Goal: Task Accomplishment & Management: Use online tool/utility

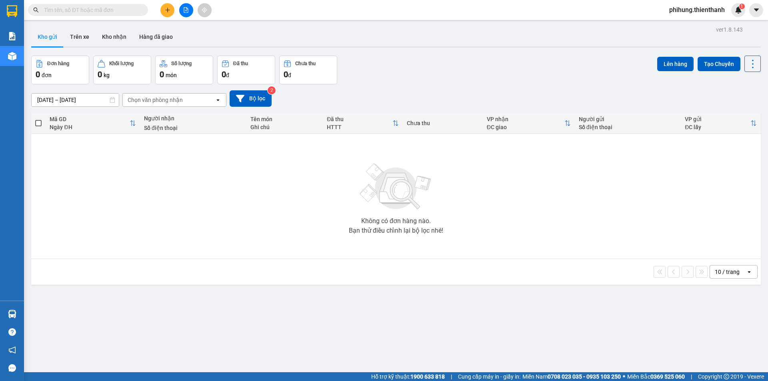
click at [187, 2] on div "Kết quả tìm kiếm ( 0 ) Bộ lọc No Data phihung.thienthanh 1" at bounding box center [384, 10] width 768 height 20
drag, startPoint x: 0, startPoint y: 0, endPoint x: 187, endPoint y: 3, distance: 187.1
click at [187, 3] on div "Kết quả tìm kiếm ( 0 ) Bộ lọc No Data phihung.thienthanh 1" at bounding box center [384, 10] width 768 height 20
click at [189, 11] on button at bounding box center [186, 10] width 14 height 14
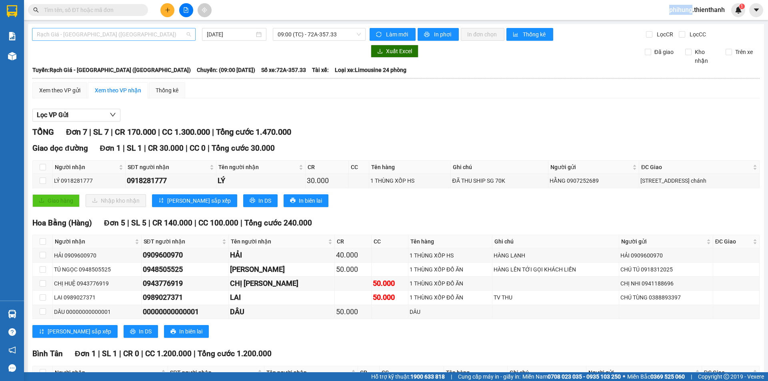
click at [117, 34] on span "Rạch Giá - [GEOGRAPHIC_DATA] ([GEOGRAPHIC_DATA])" at bounding box center [114, 34] width 154 height 12
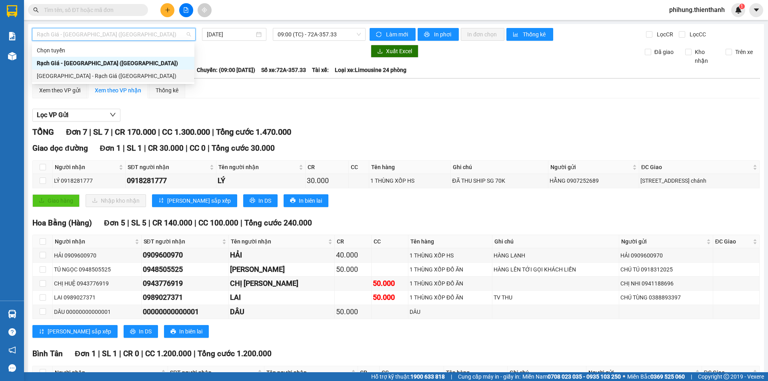
click at [111, 76] on div "[GEOGRAPHIC_DATA] - Rạch Giá ([GEOGRAPHIC_DATA])" at bounding box center [113, 76] width 153 height 9
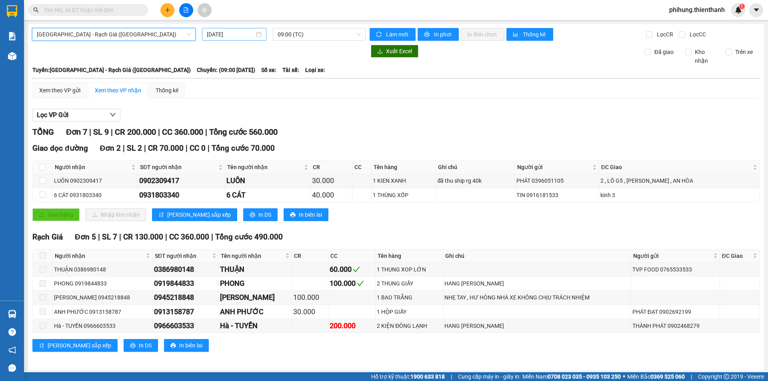
click at [241, 31] on input "[DATE]" at bounding box center [231, 34] width 48 height 9
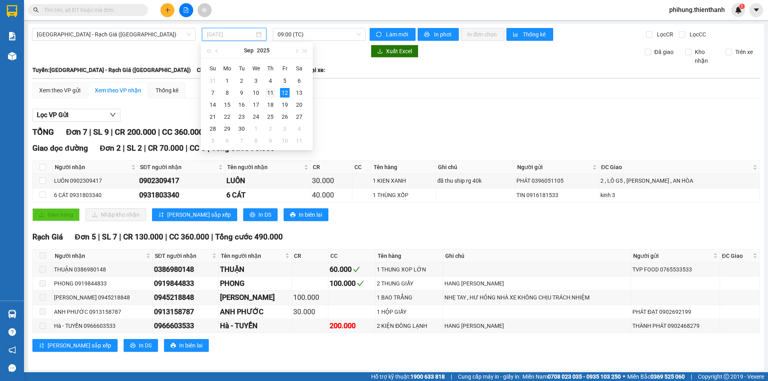
click at [268, 94] on div "11" at bounding box center [270, 93] width 10 height 10
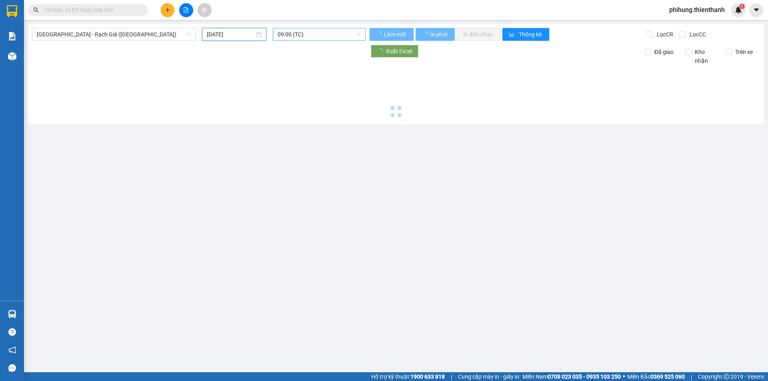
type input "[DATE]"
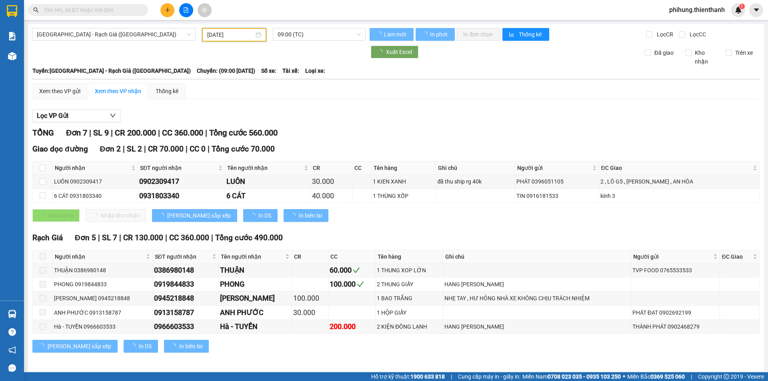
click at [313, 20] on main "[GEOGRAPHIC_DATA] - Rạch Giá ([GEOGRAPHIC_DATA]) [DATE] 09:00 (TC) Làm mới In p…" at bounding box center [384, 186] width 768 height 372
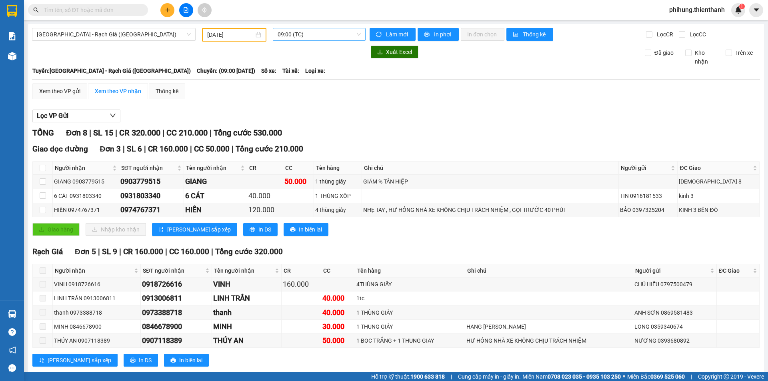
click at [310, 35] on span "09:00 (TC)" at bounding box center [318, 34] width 83 height 12
click at [309, 73] on div "11:00 (TC)" at bounding box center [306, 76] width 62 height 9
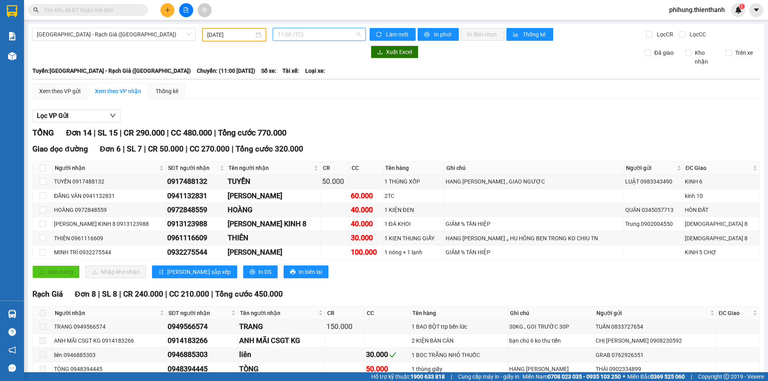
drag, startPoint x: 305, startPoint y: 38, endPoint x: 308, endPoint y: 44, distance: 6.6
click at [306, 38] on span "11:00 (TC)" at bounding box center [318, 34] width 83 height 12
click at [304, 95] on div "15:00 (TC)" at bounding box center [307, 101] width 72 height 13
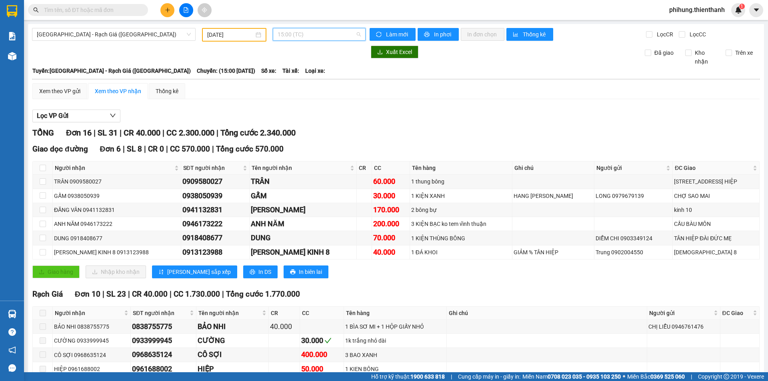
click at [308, 36] on span "15:00 (TC)" at bounding box center [318, 34] width 83 height 12
click at [305, 93] on div "13:00 (TC)" at bounding box center [307, 88] width 72 height 13
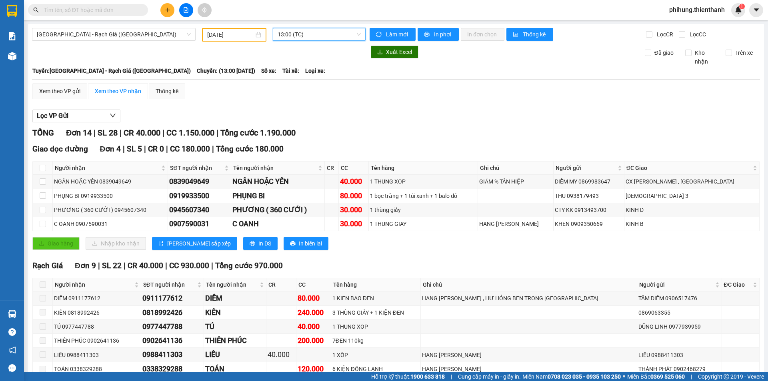
click at [419, 111] on div "Lọc VP Gửi" at bounding box center [395, 116] width 727 height 13
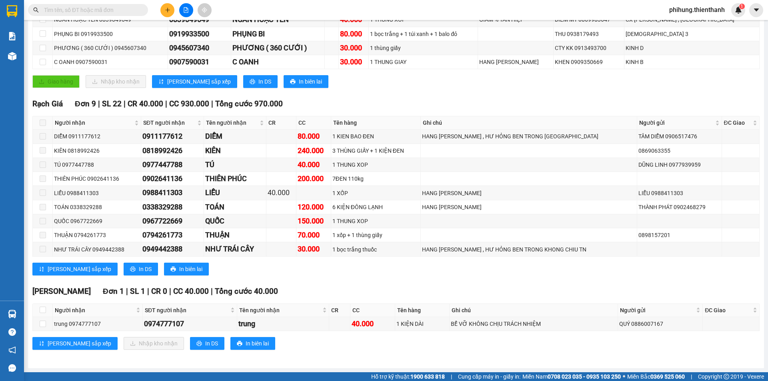
click at [760, 353] on main "[GEOGRAPHIC_DATA] - Rạch Giá ([GEOGRAPHIC_DATA]) [DATE] 13:00 (TC) Làm mới In p…" at bounding box center [384, 186] width 768 height 372
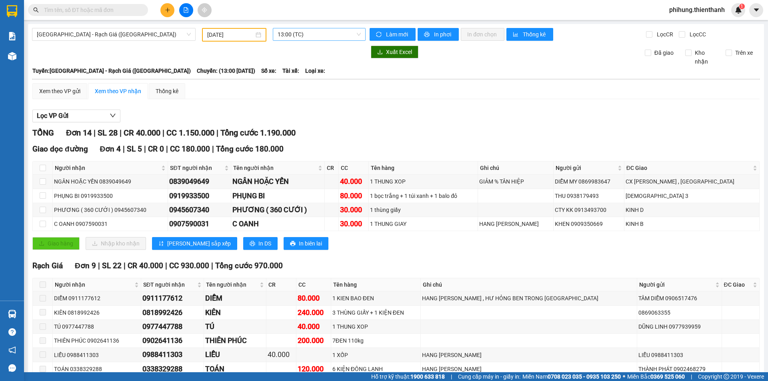
click at [319, 32] on span "13:00 (TC)" at bounding box center [318, 34] width 83 height 12
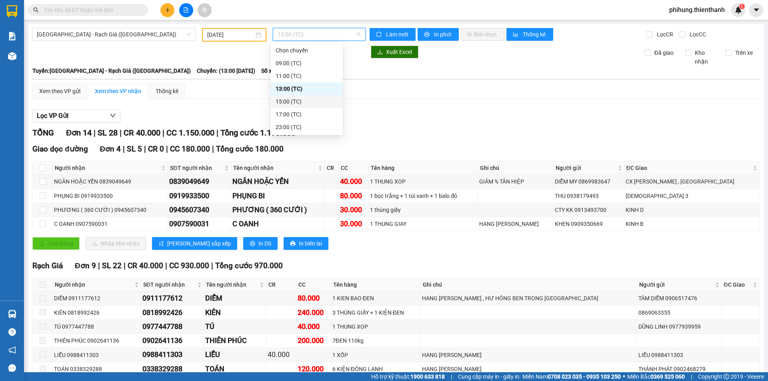
click at [301, 102] on div "15:00 (TC)" at bounding box center [306, 101] width 62 height 9
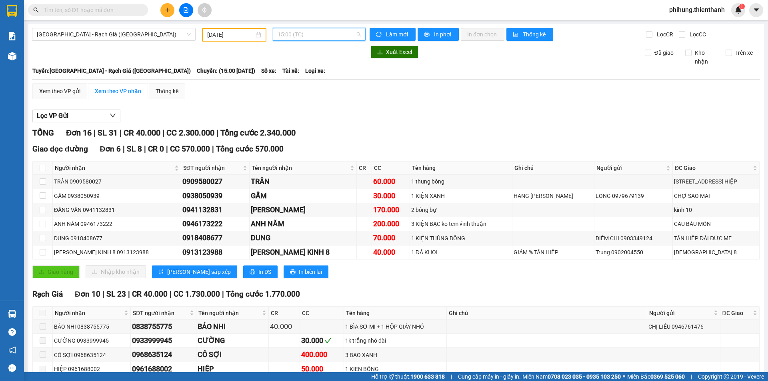
click at [334, 28] on div "15:00 (TC)" at bounding box center [319, 34] width 93 height 13
click at [319, 116] on div "17:00 (TC)" at bounding box center [306, 114] width 62 height 9
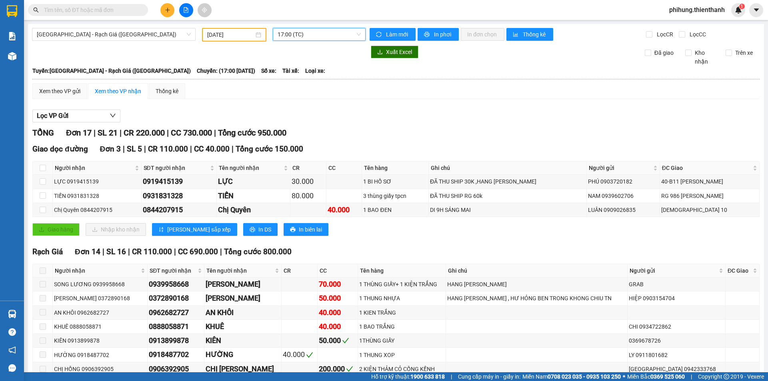
click at [303, 36] on span "17:00 (TC)" at bounding box center [318, 34] width 83 height 12
click at [313, 126] on div "23:00 (TC)" at bounding box center [306, 127] width 62 height 9
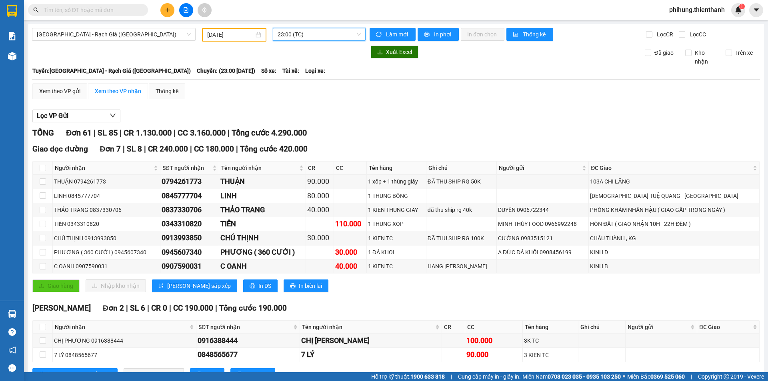
click at [295, 31] on span "23:00 (TC)" at bounding box center [318, 34] width 83 height 12
click at [299, 71] on div "11:00 (TC)" at bounding box center [307, 76] width 72 height 13
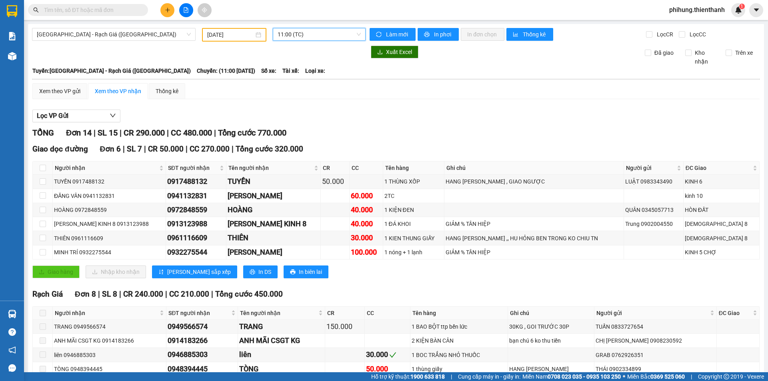
click at [302, 30] on span "11:00 (TC)" at bounding box center [318, 34] width 83 height 12
click at [147, 216] on td "HOÀNG 0972848559" at bounding box center [109, 210] width 113 height 14
click at [292, 36] on span "11:00 (TC)" at bounding box center [318, 34] width 83 height 12
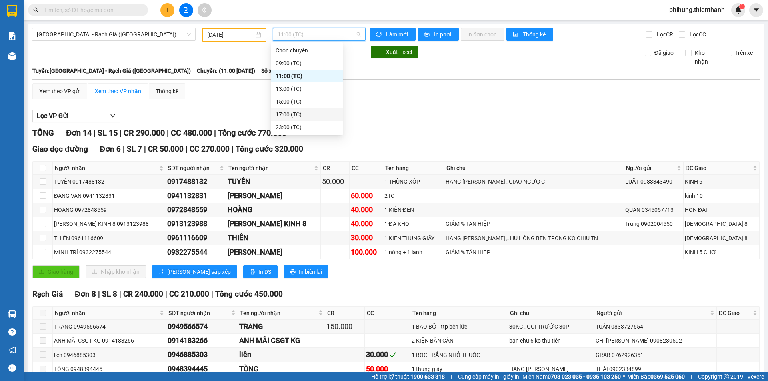
drag, startPoint x: 304, startPoint y: 118, endPoint x: 306, endPoint y: 122, distance: 4.3
click at [304, 119] on div "17:00 (TC)" at bounding box center [307, 114] width 72 height 13
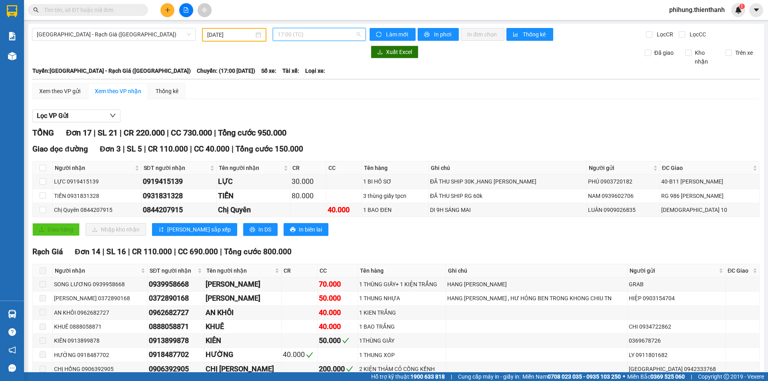
click at [315, 34] on span "17:00 (TC)" at bounding box center [318, 34] width 83 height 12
drag, startPoint x: 310, startPoint y: 118, endPoint x: 310, endPoint y: 124, distance: 6.0
click at [310, 123] on div "Chọn chuyến 09:00 (TC) 11:00 (TC) 13:00 (TC) 15:00 (TC) 17:00 (TC) 23:00 (TC)" at bounding box center [307, 89] width 72 height 90
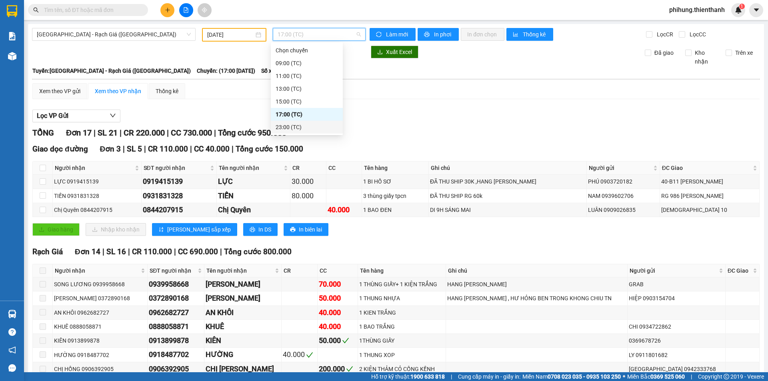
click at [310, 124] on div "23:00 (TC)" at bounding box center [306, 127] width 62 height 9
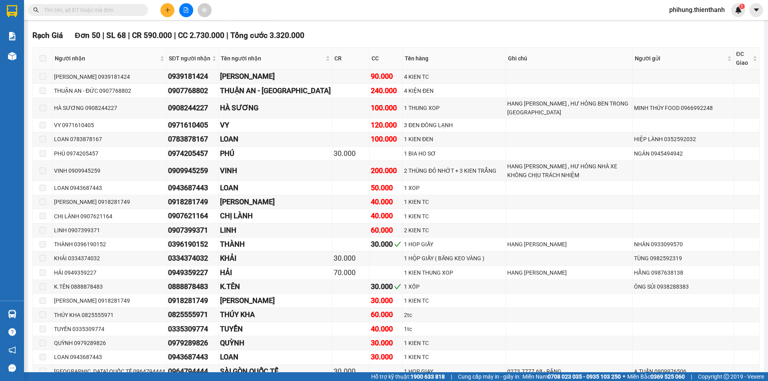
scroll to position [245, 0]
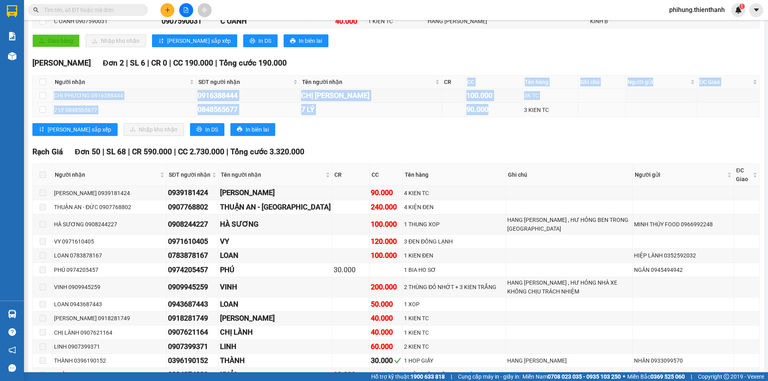
drag, startPoint x: 443, startPoint y: 92, endPoint x: 471, endPoint y: 116, distance: 36.6
click at [469, 115] on table "Người nhận SĐT người nhận Tên người nhận CR CC Tên hàng Ghi chú Người gửi ĐC [P…" at bounding box center [396, 96] width 726 height 42
click at [498, 109] on td "90.000" at bounding box center [494, 110] width 58 height 14
drag, startPoint x: 451, startPoint y: 112, endPoint x: 447, endPoint y: 112, distance: 4.0
click at [466, 111] on div "90.000" at bounding box center [493, 109] width 55 height 11
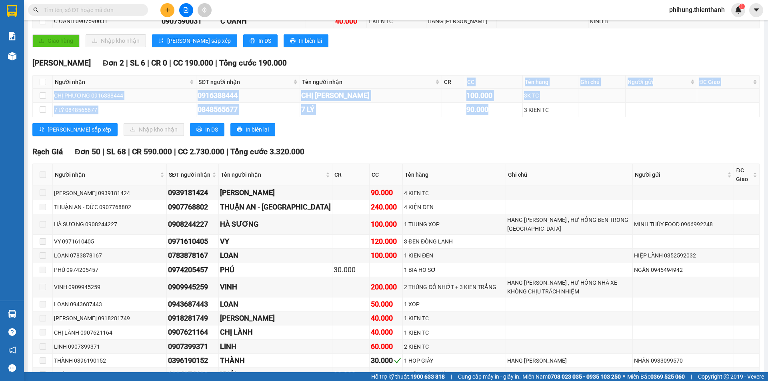
click at [442, 94] on td at bounding box center [453, 96] width 23 height 14
click at [466, 95] on div "100.000" at bounding box center [493, 95] width 55 height 11
drag, startPoint x: 445, startPoint y: 97, endPoint x: 467, endPoint y: 111, distance: 25.7
click at [467, 111] on tbody "CHỊ PHƯƠNG 0916388444 0916388444 CHỊ PHƯƠNG 100.000 3K TC 7 LÝ 0848565677 08485…" at bounding box center [396, 103] width 726 height 28
click at [466, 113] on div "90.000" at bounding box center [493, 109] width 55 height 11
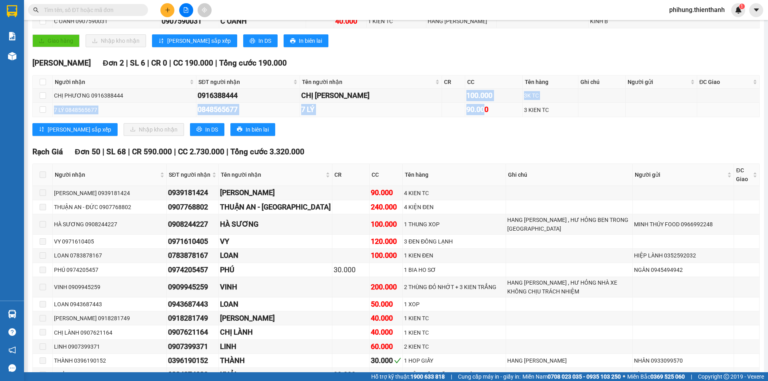
drag, startPoint x: 441, startPoint y: 98, endPoint x: 459, endPoint y: 114, distance: 23.8
click at [460, 116] on tbody "CHỊ PHƯƠNG 0916388444 0916388444 CHỊ PHƯƠNG 100.000 3K TC 7 LÝ 0848565677 08485…" at bounding box center [396, 103] width 726 height 28
click at [469, 115] on div "90.000" at bounding box center [493, 109] width 55 height 11
click at [466, 107] on div "90.000" at bounding box center [493, 109] width 55 height 11
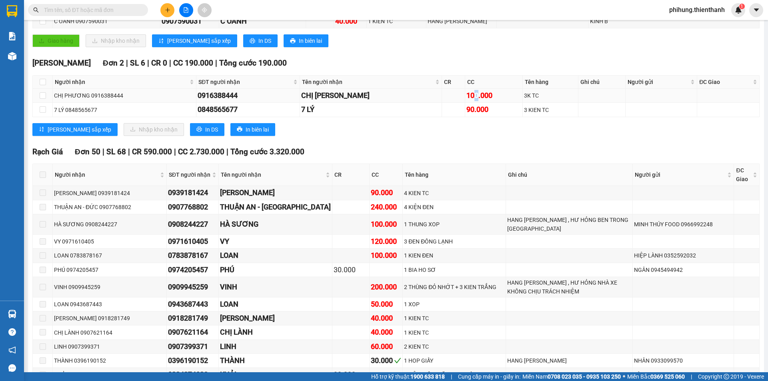
click at [465, 102] on td "100.000" at bounding box center [494, 96] width 58 height 14
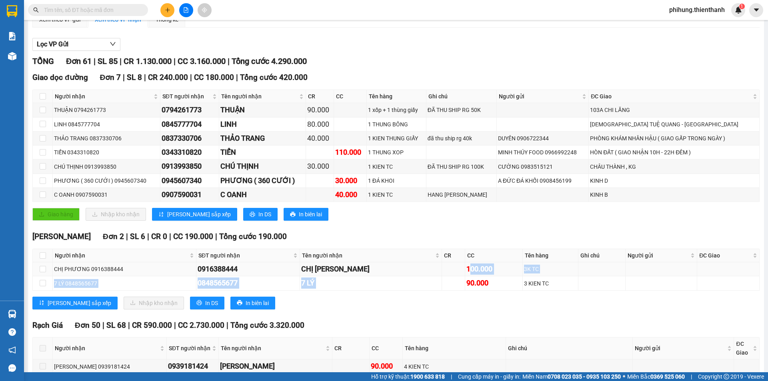
drag, startPoint x: 431, startPoint y: 276, endPoint x: 441, endPoint y: 275, distance: 10.1
click at [441, 275] on tbody "CHỊ PHƯƠNG 0916388444 0916388444 CHỊ PHƯƠNG 100.000 3K TC 7 LÝ 0848565677 08485…" at bounding box center [396, 276] width 726 height 28
click at [466, 277] on div "90.000" at bounding box center [493, 282] width 55 height 11
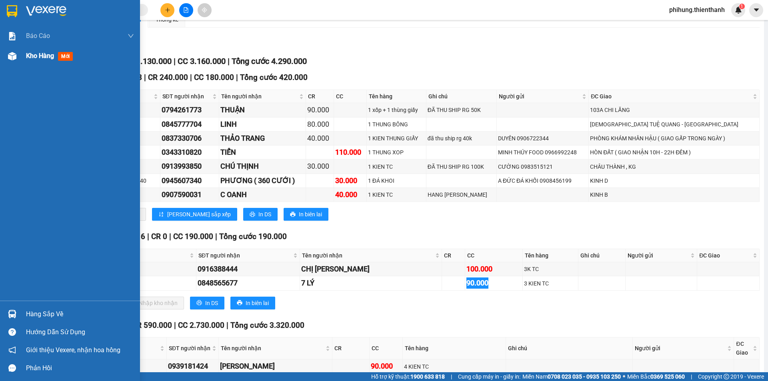
click at [31, 64] on div "Báo cáo Báo cáo dòng tiền (nhân viên) Doanh số tạo đơn theo VP gửi (nhân viên) …" at bounding box center [70, 163] width 140 height 275
click at [40, 53] on span "Kho hàng" at bounding box center [40, 56] width 28 height 8
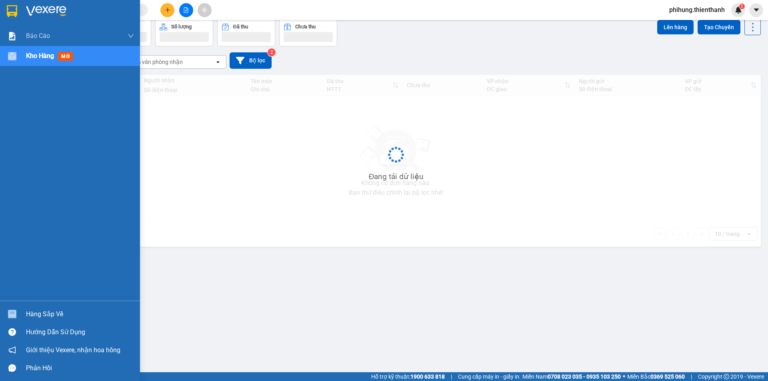
scroll to position [37, 0]
